Goal: Transaction & Acquisition: Purchase product/service

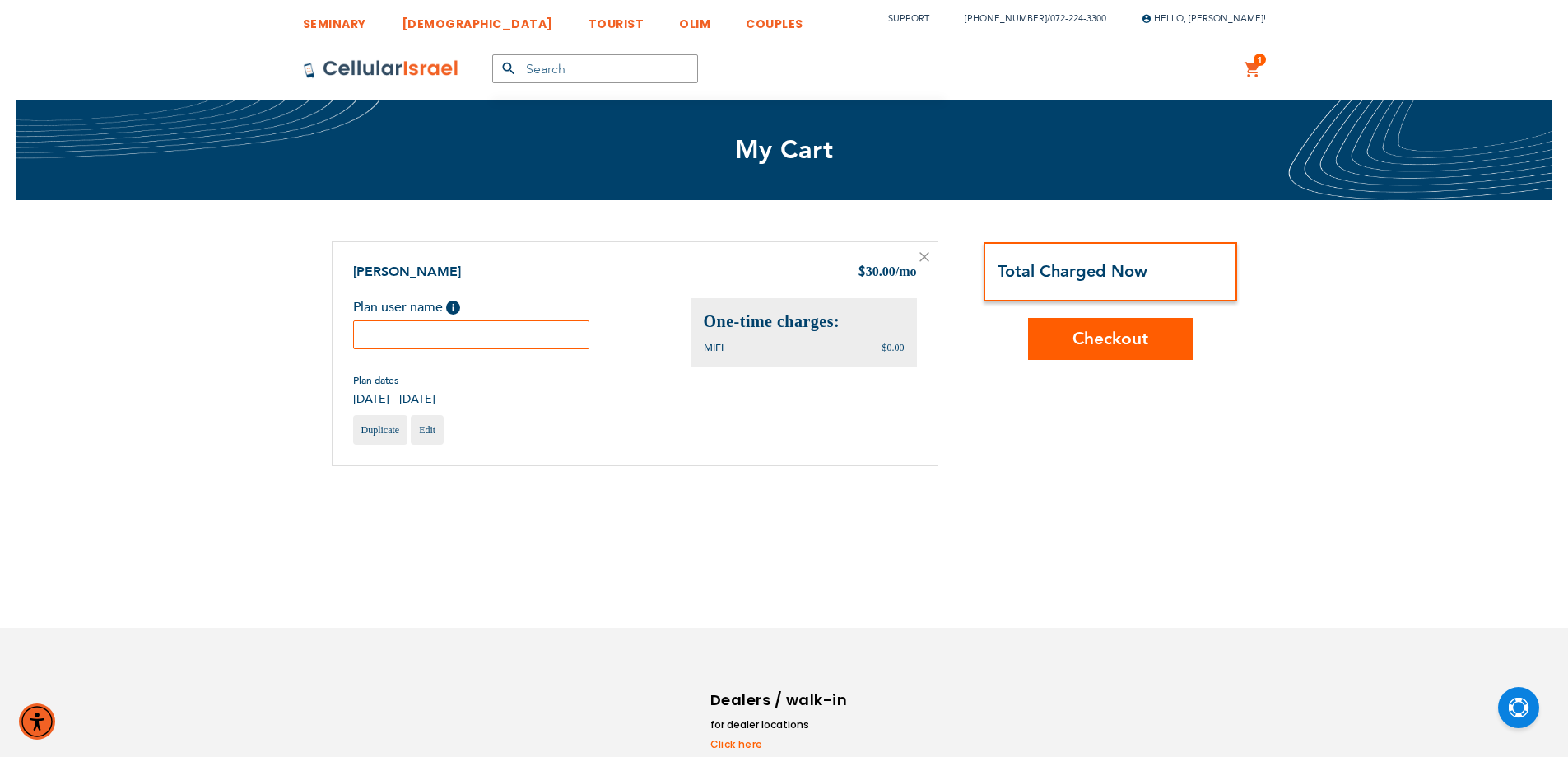
click at [424, 332] on input "text" at bounding box center [472, 335] width 237 height 29
type input "mifi"
click at [1095, 345] on span "Checkout" at bounding box center [1111, 338] width 76 height 24
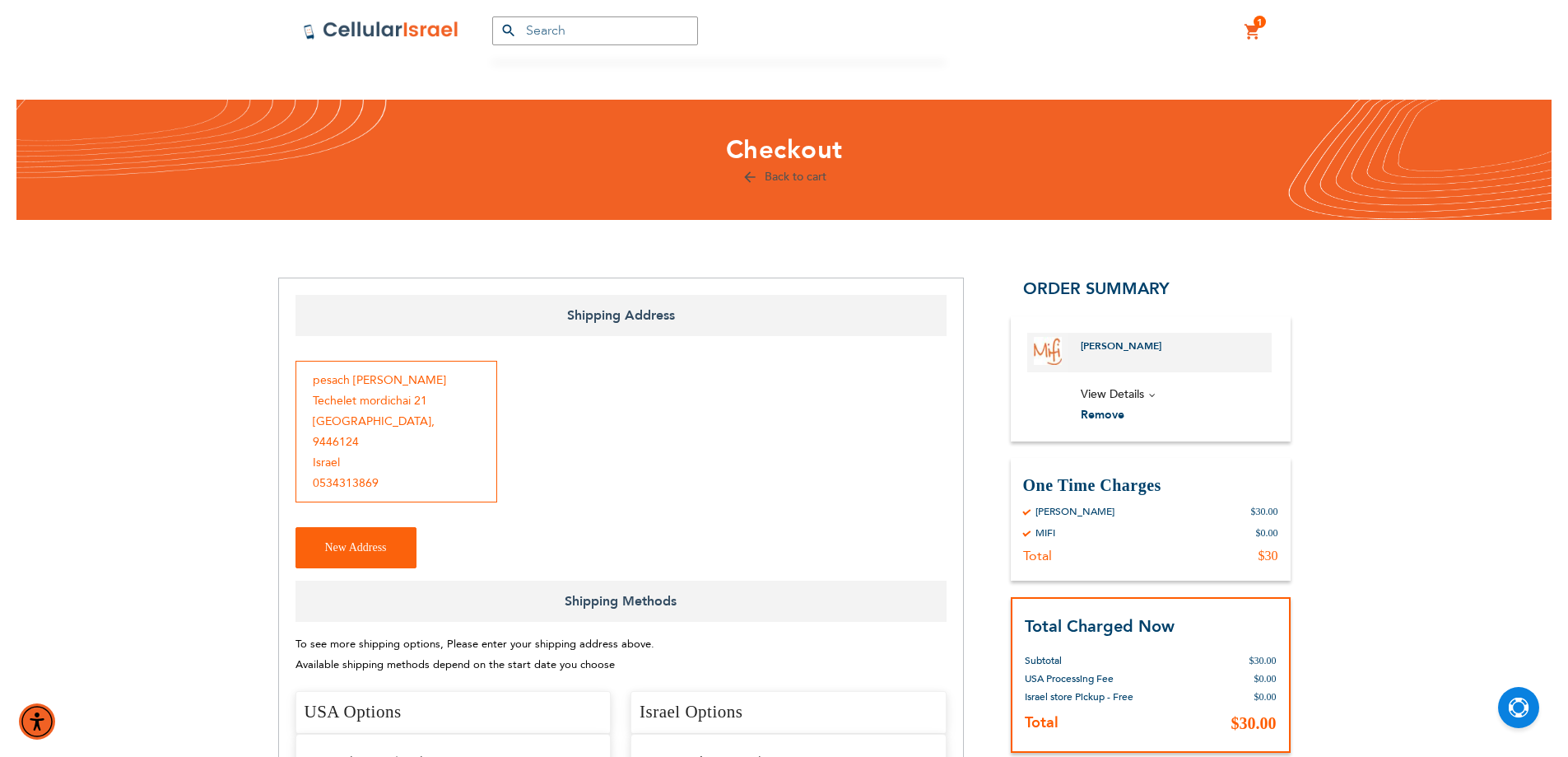
scroll to position [247, 0]
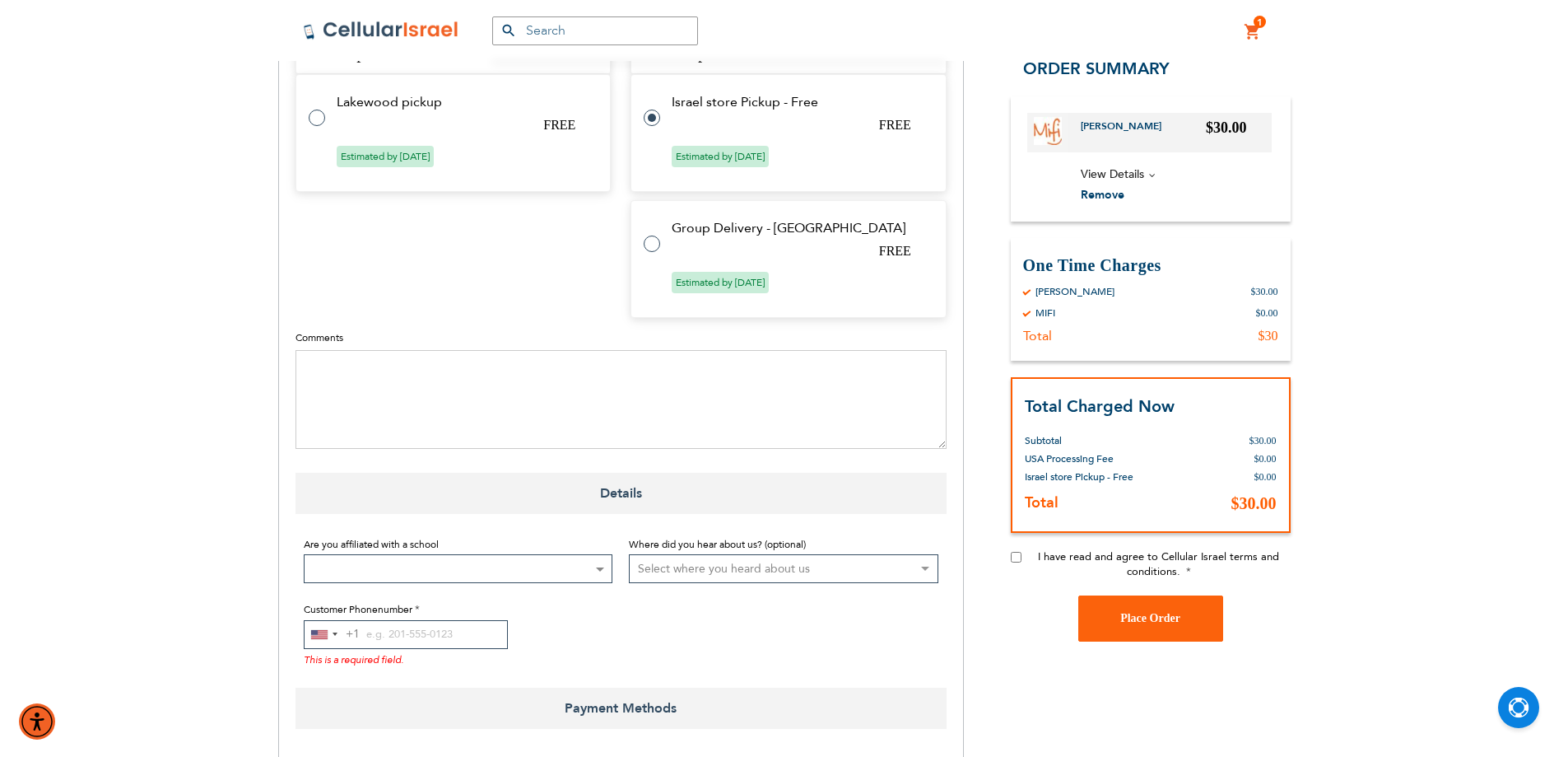
checkbox input "false"
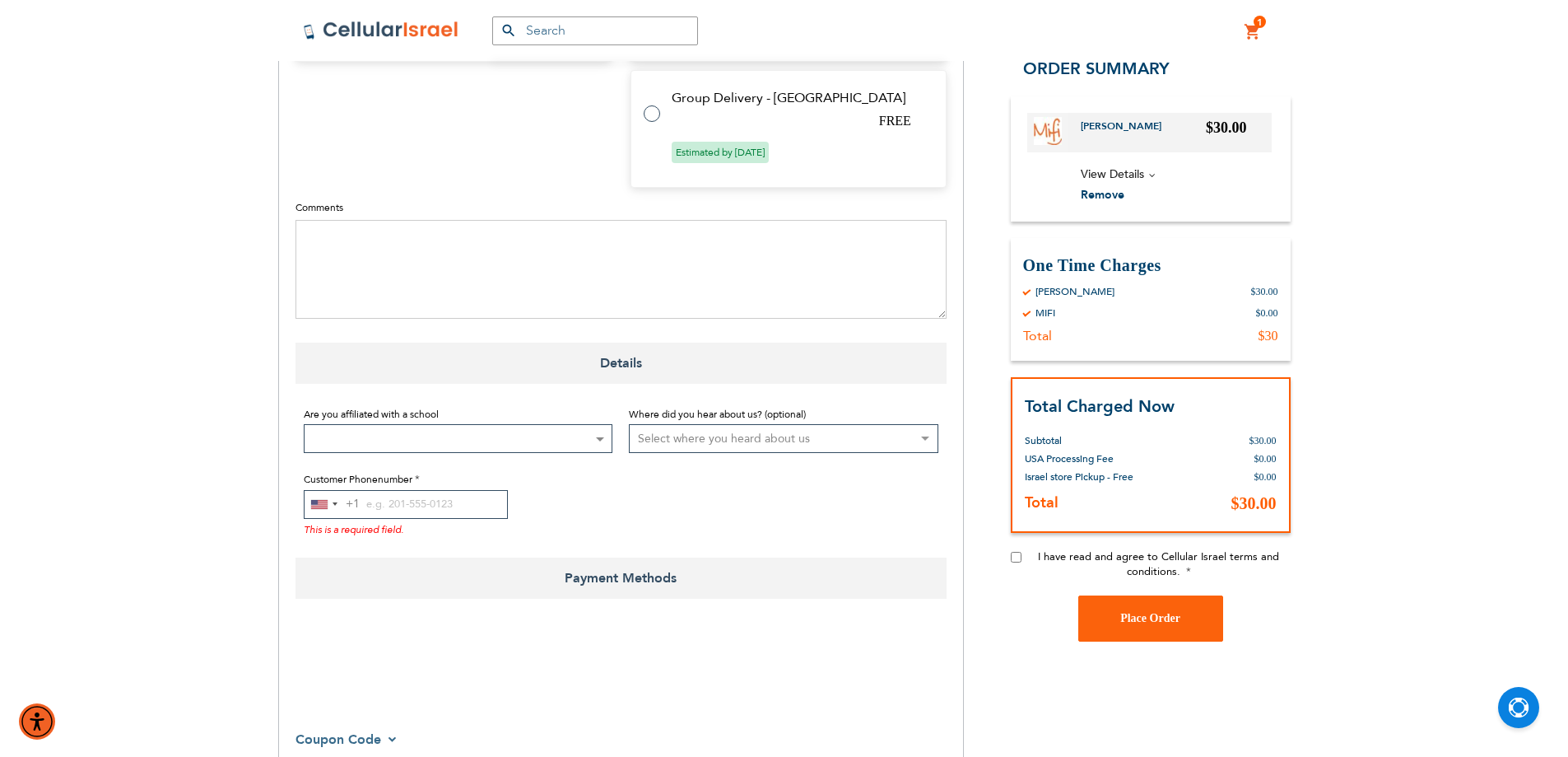
scroll to position [989, 0]
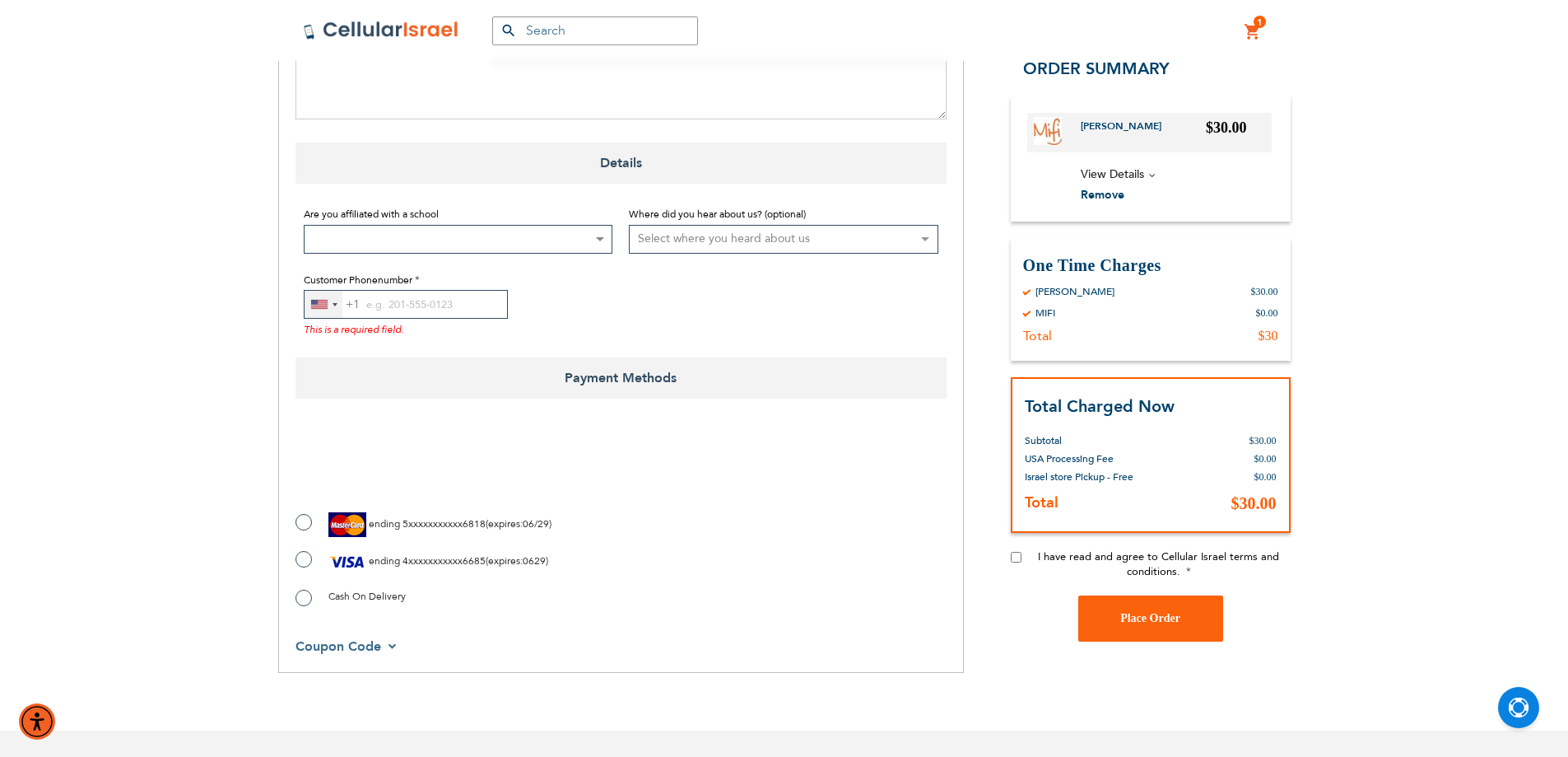
checkbox input "true"
click at [321, 293] on div "United States +1" at bounding box center [323, 304] width 38 height 27
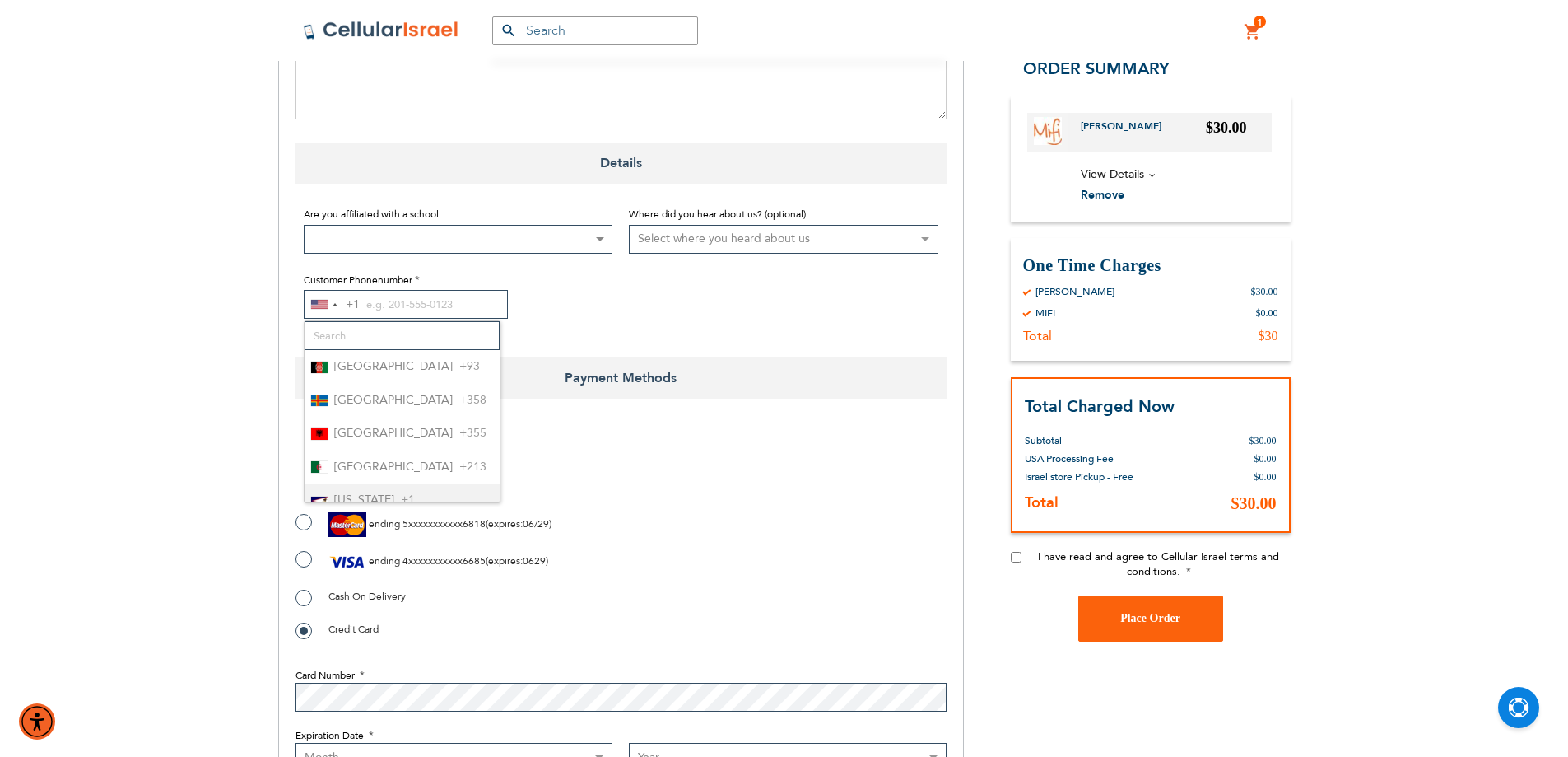
click at [309, 549] on label "ending 4xxxxxxxxxxx6685 ( expires : 0629 )" at bounding box center [422, 561] width 253 height 25
radio input "true"
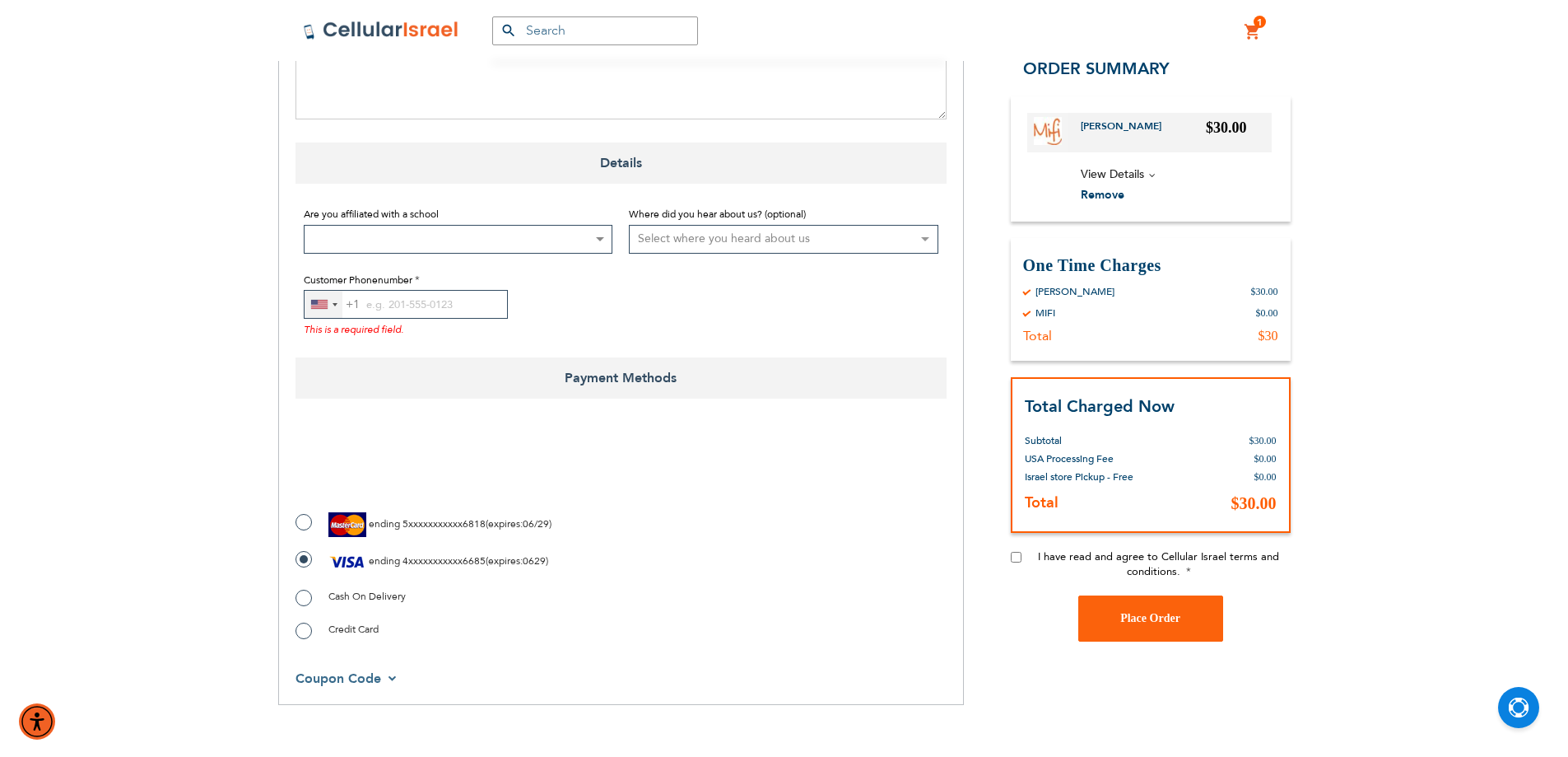
click at [323, 290] on div "United States +1" at bounding box center [323, 304] width 38 height 27
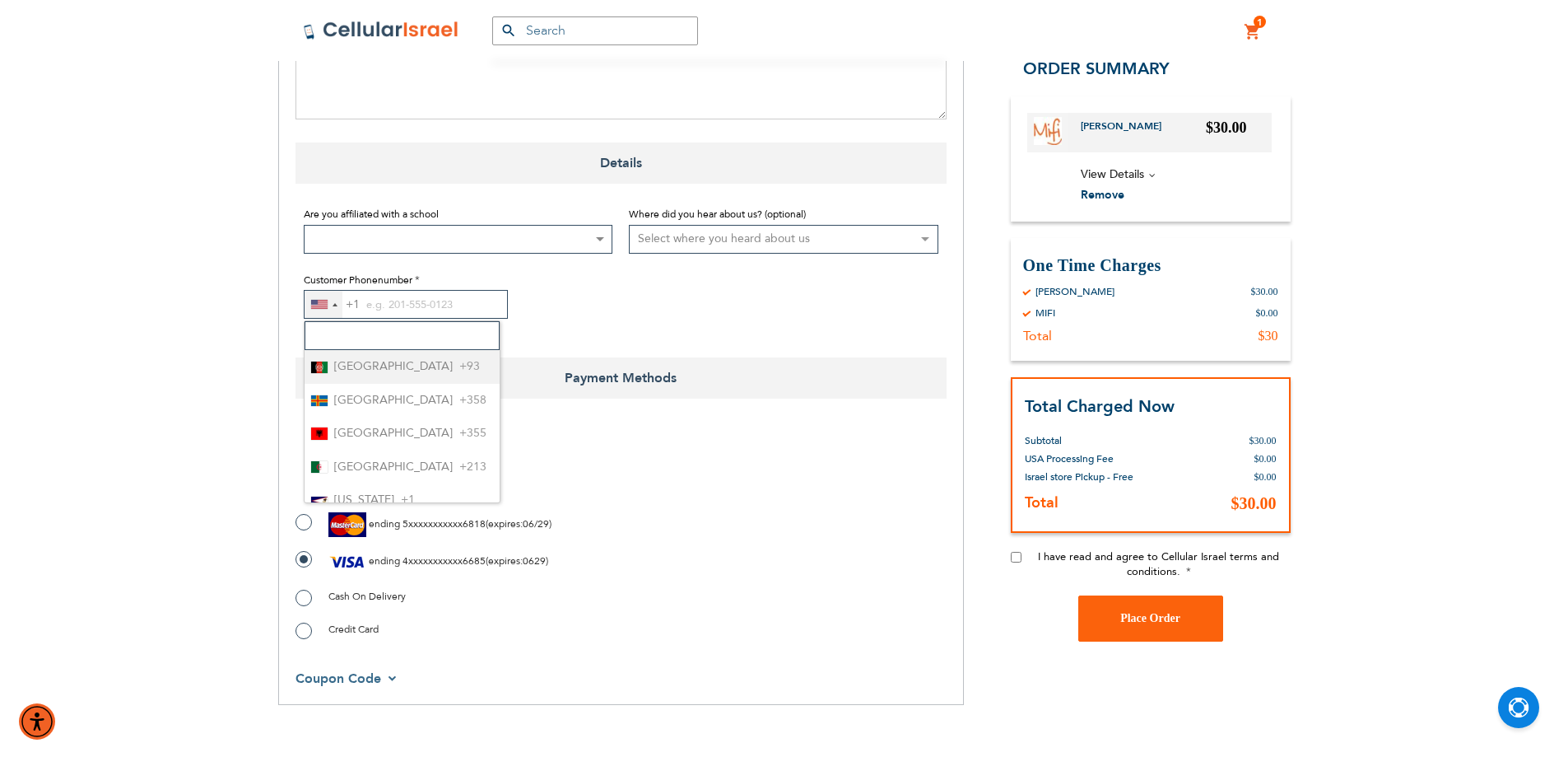
click at [334, 321] on input "Search" at bounding box center [402, 336] width 195 height 29
type input "972"
click at [386, 357] on span "+972" at bounding box center [381, 367] width 27 height 20
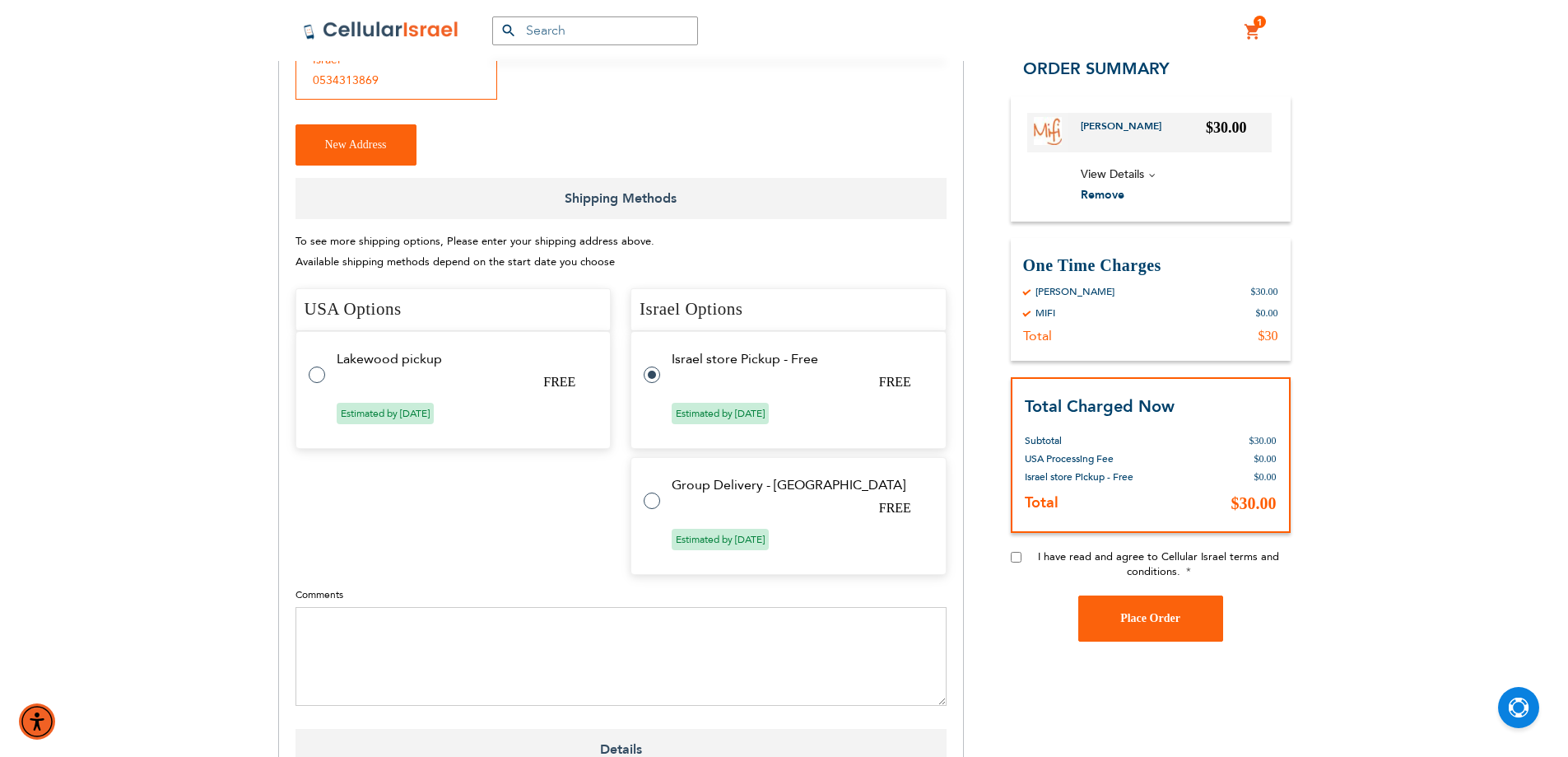
scroll to position [577, 0]
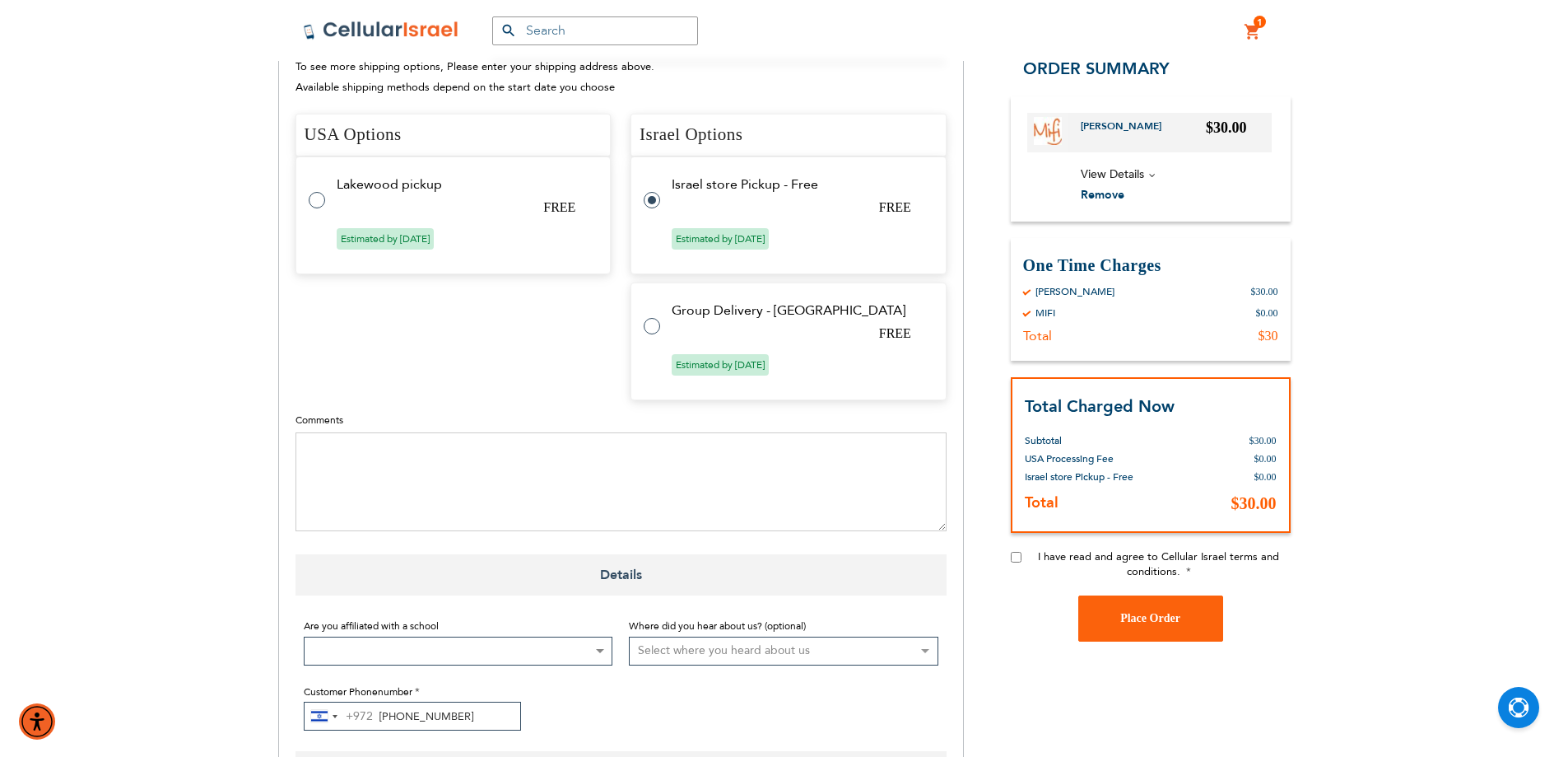
type input "72-224-3300"
click at [1014, 554] on input "I have read and agree to Cellular Israel terms and conditions." at bounding box center [1016, 557] width 11 height 11
checkbox input "true"
click at [1115, 618] on button "Place Order" at bounding box center [1150, 618] width 145 height 46
